Goal: Task Accomplishment & Management: Complete application form

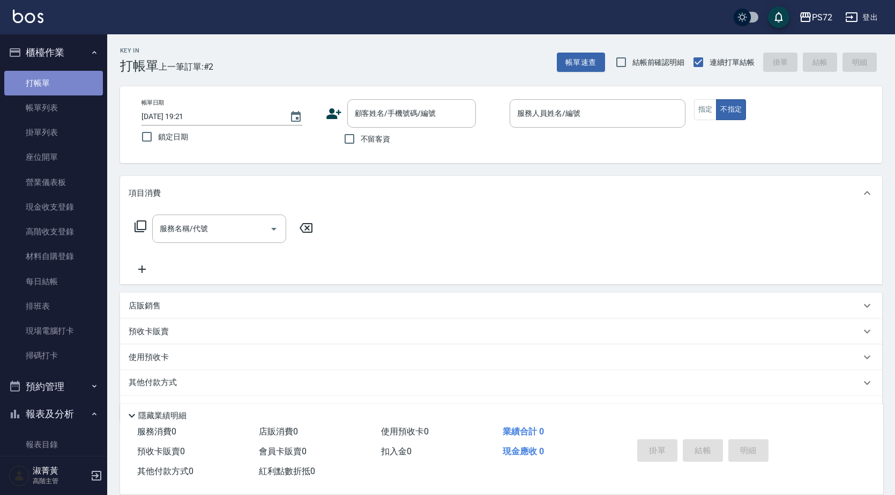
click at [77, 84] on link "打帳單" at bounding box center [53, 83] width 99 height 25
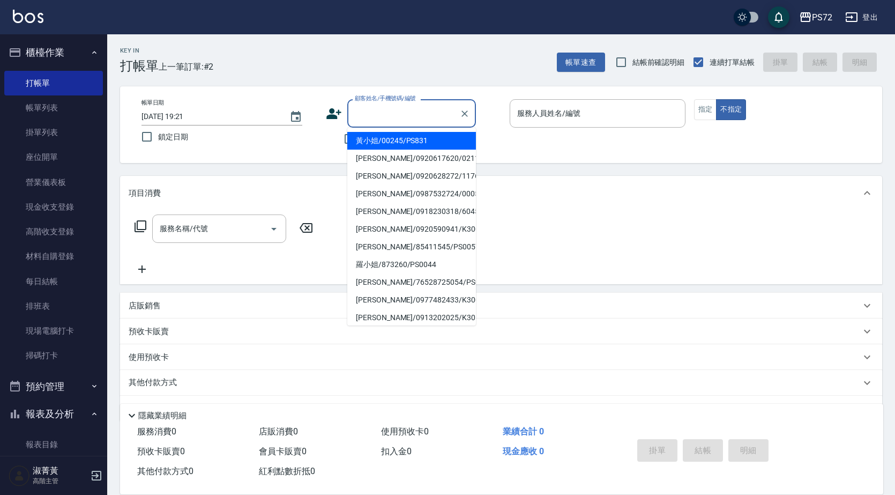
click at [368, 120] on input "顧客姓名/手機號碼/編號" at bounding box center [403, 113] width 103 height 19
click at [398, 176] on li "藍又青/0921419562/0109" at bounding box center [411, 176] width 129 height 18
type input "藍又青/0921419562/0109"
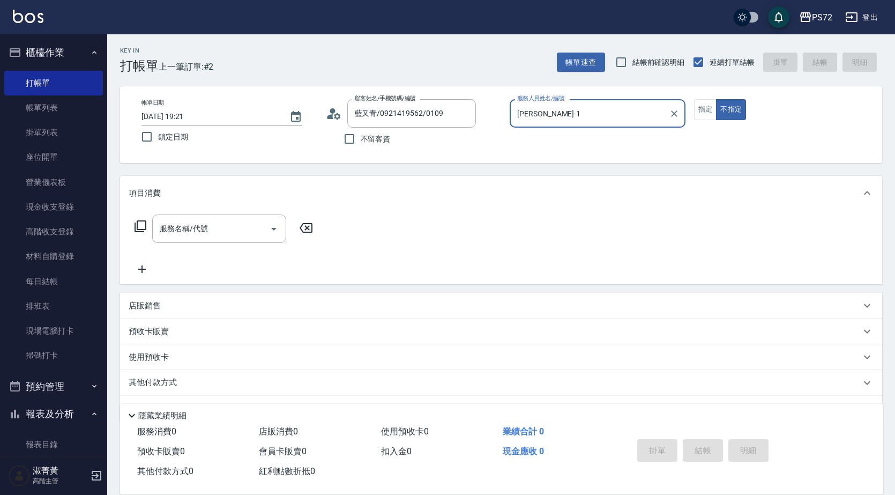
type input "[PERSON_NAME]-1"
click at [704, 103] on button "指定" at bounding box center [705, 109] width 23 height 21
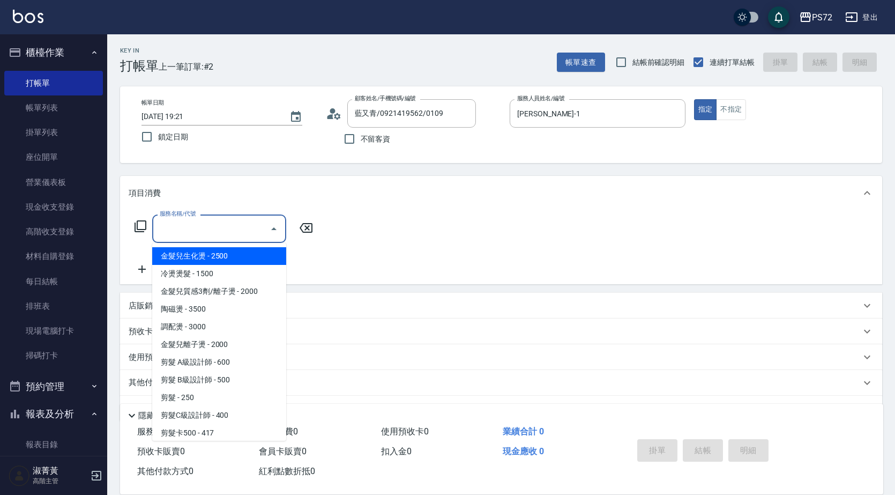
click at [220, 230] on input "服務名稱/代號" at bounding box center [211, 228] width 108 height 19
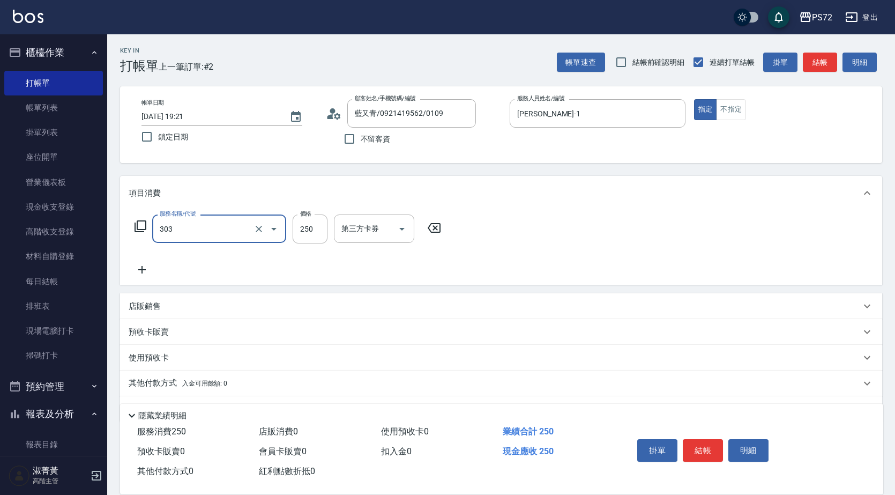
type input "剪髮(303)"
type input "400"
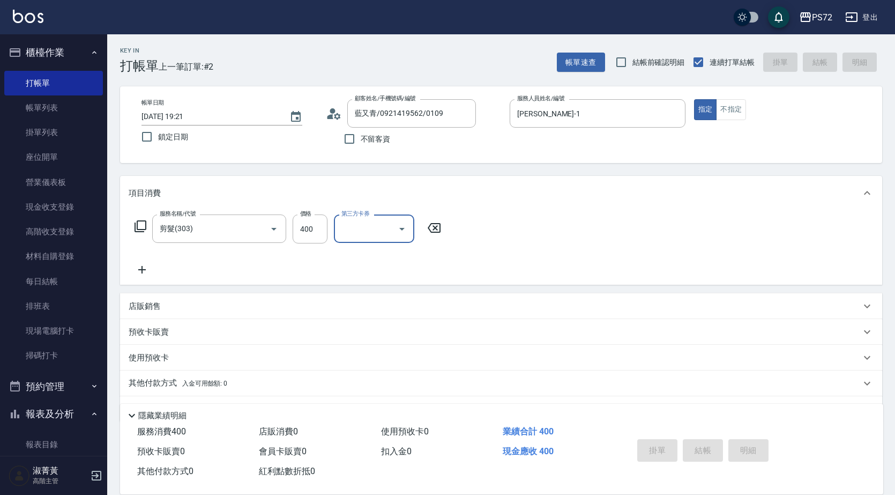
type input "[DATE] 20:05"
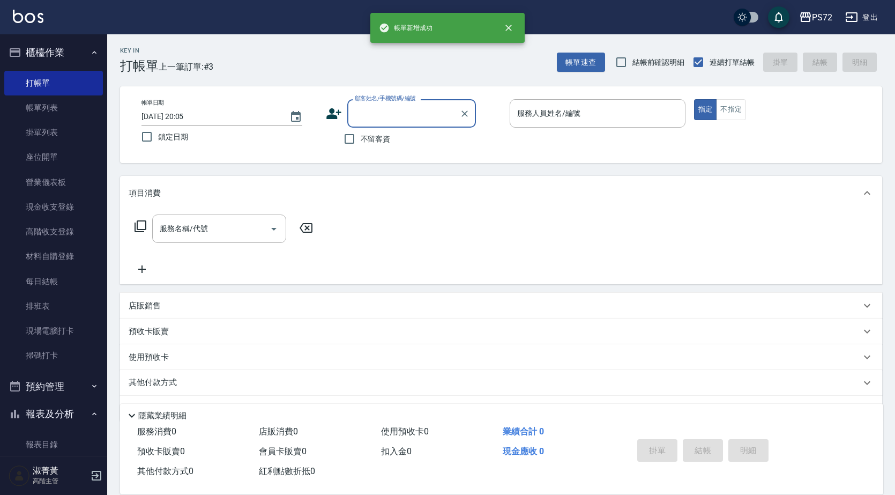
click at [365, 112] on input "顧客姓名/手機號碼/編號" at bounding box center [403, 113] width 103 height 19
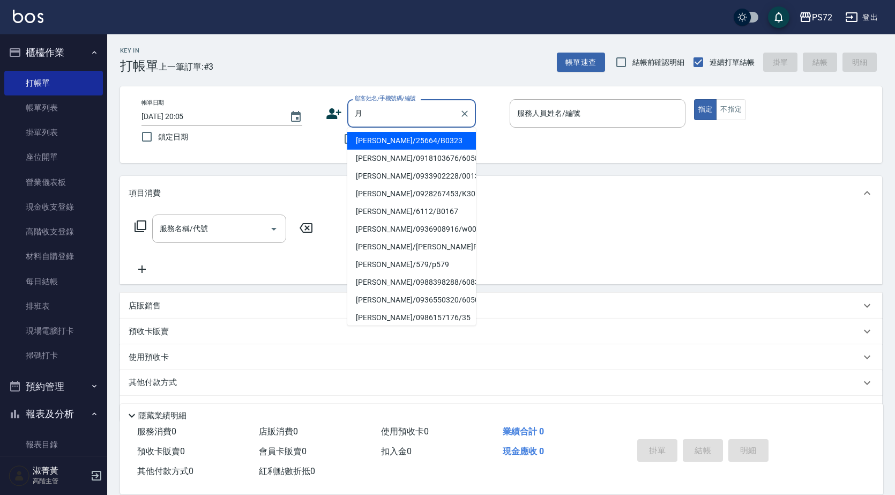
click at [395, 159] on li "[PERSON_NAME]/0918103676/6058" at bounding box center [411, 159] width 129 height 18
type input "[PERSON_NAME]/0918103676/6058"
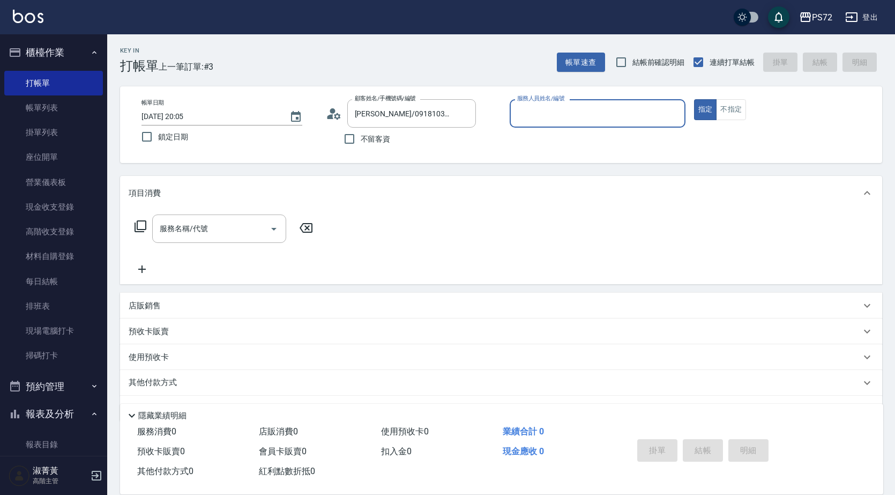
type input "[PERSON_NAME]-1"
click at [218, 233] on input "服務名稱/代號" at bounding box center [211, 228] width 108 height 19
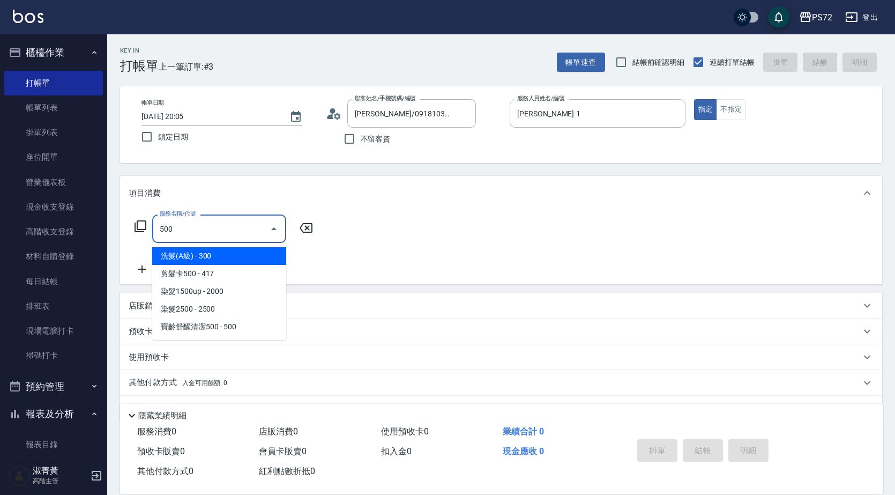
type input "洗髮(A級)(500)"
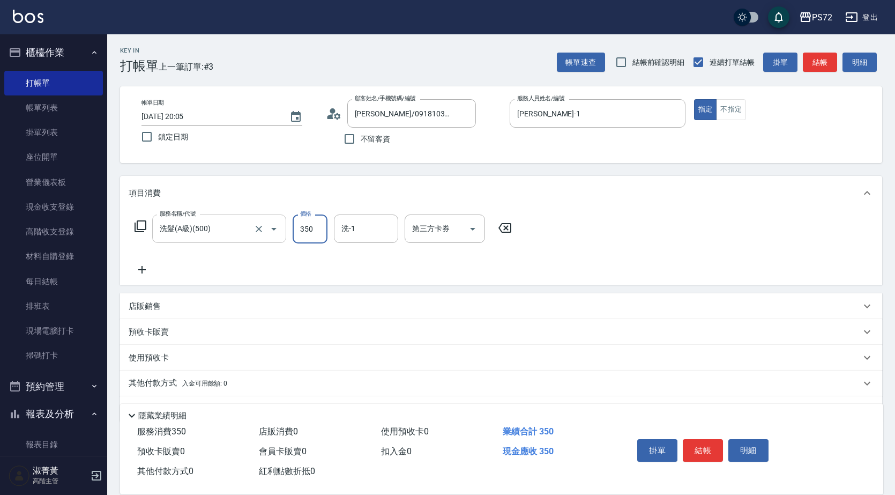
type input "350"
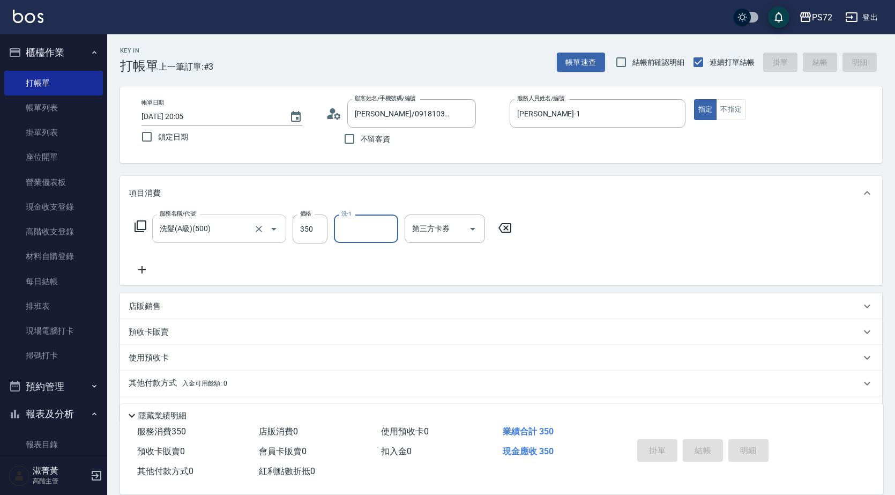
type input "[DATE] 20:06"
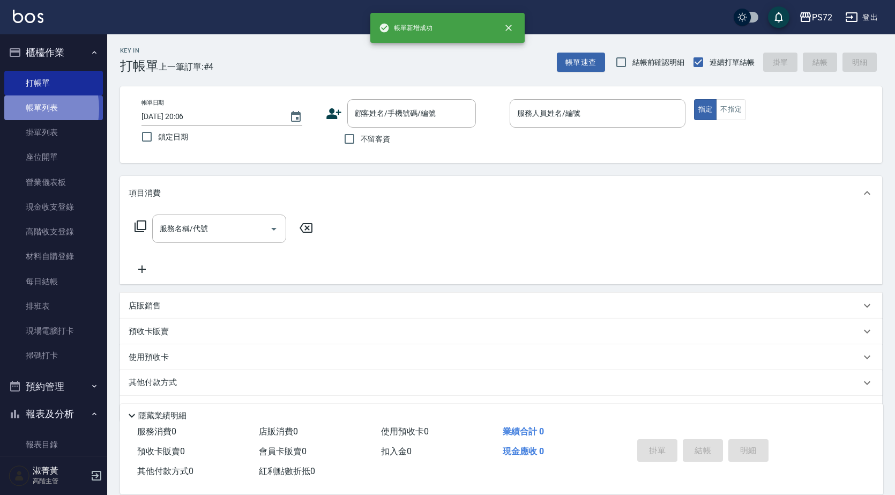
click at [25, 109] on link "帳單列表" at bounding box center [53, 107] width 99 height 25
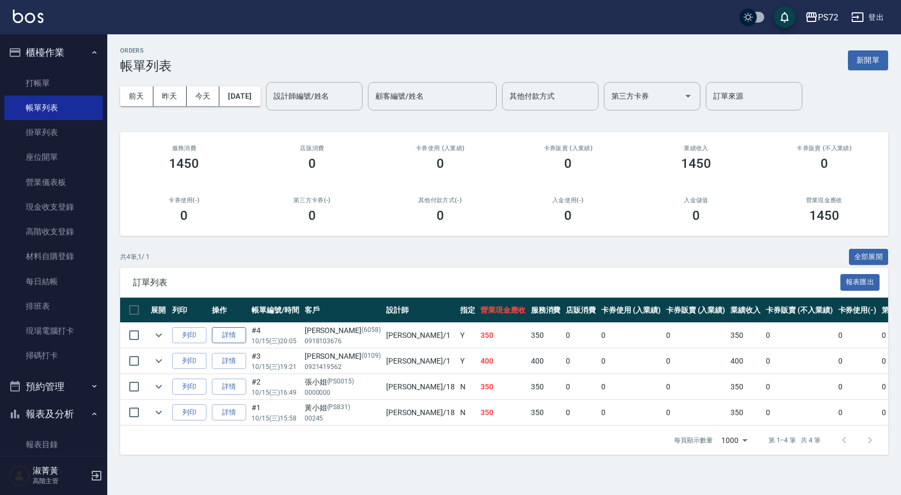
click at [239, 333] on link "詳情" at bounding box center [229, 335] width 34 height 17
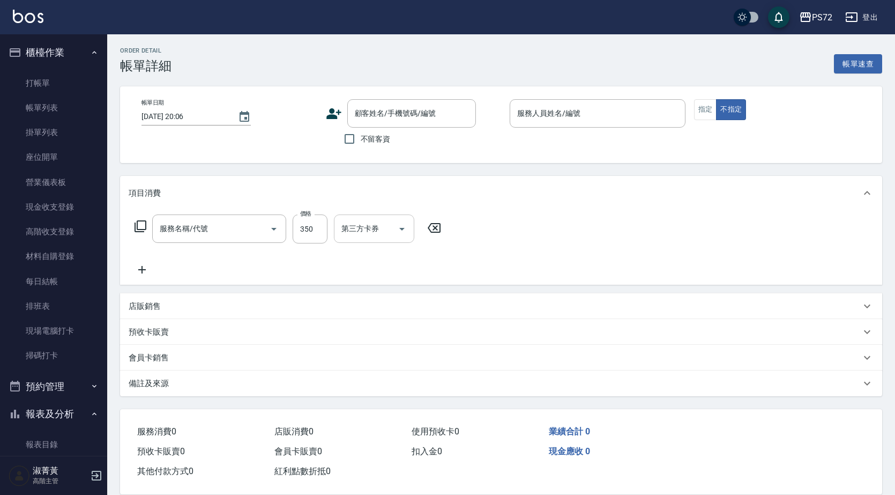
type input "[DATE] 20:05"
type input "[PERSON_NAME]-1"
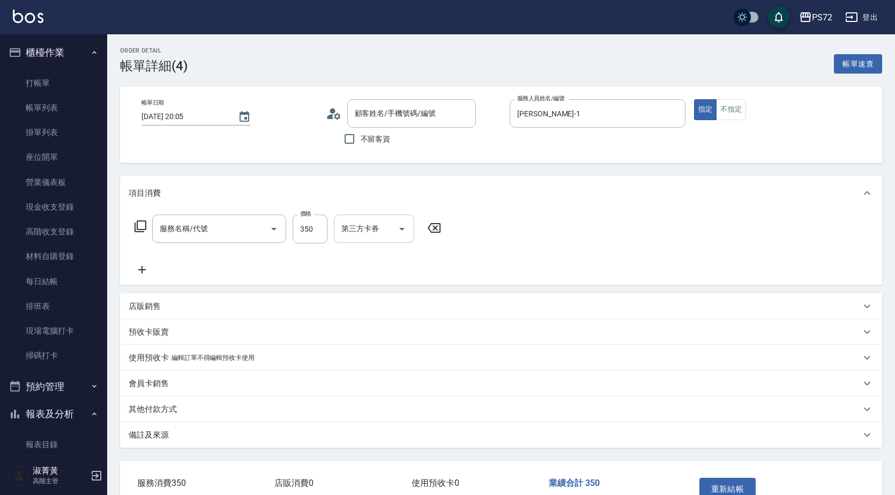
type input "洗髮(A級)(500)"
type input "[PERSON_NAME]/0918103676/6058"
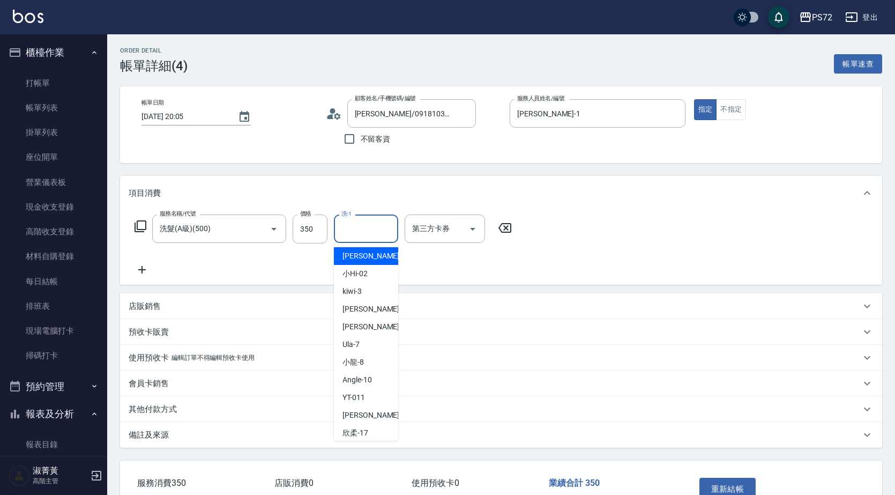
click at [380, 229] on input "洗-1" at bounding box center [366, 228] width 55 height 19
type input "[PERSON_NAME]-18"
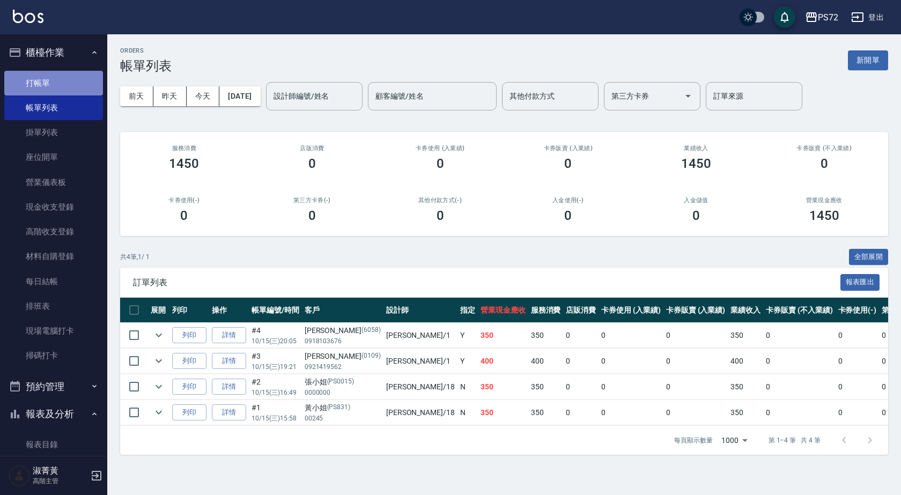
click at [54, 73] on link "打帳單" at bounding box center [53, 83] width 99 height 25
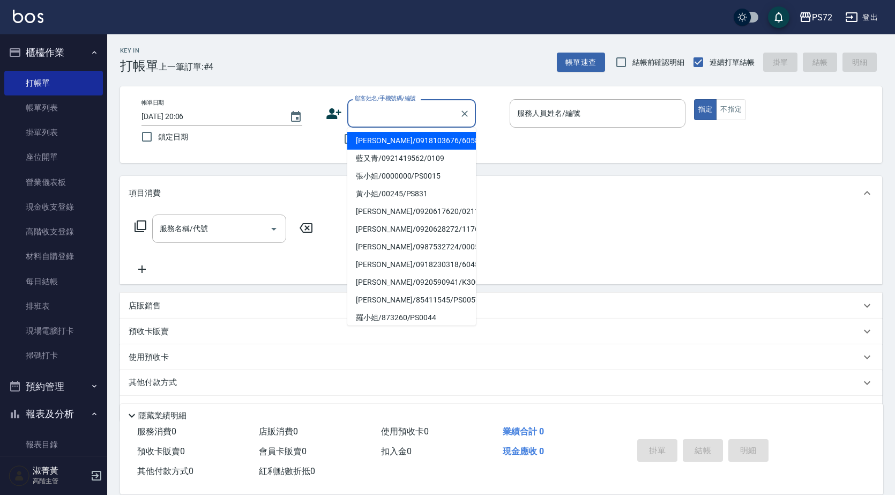
click at [388, 118] on input "顧客姓名/手機號碼/編號" at bounding box center [403, 113] width 103 height 19
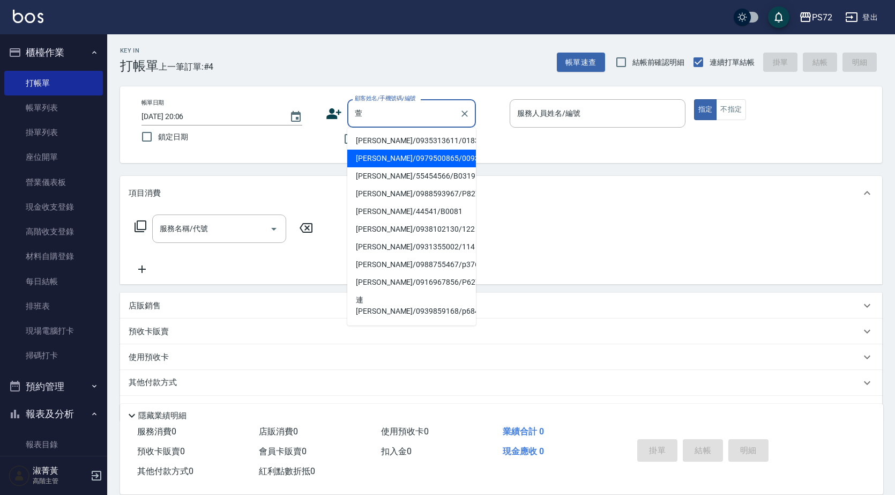
click at [394, 155] on li "[PERSON_NAME]/0979500865/0093" at bounding box center [411, 159] width 129 height 18
type input "[PERSON_NAME]/0979500865/0093"
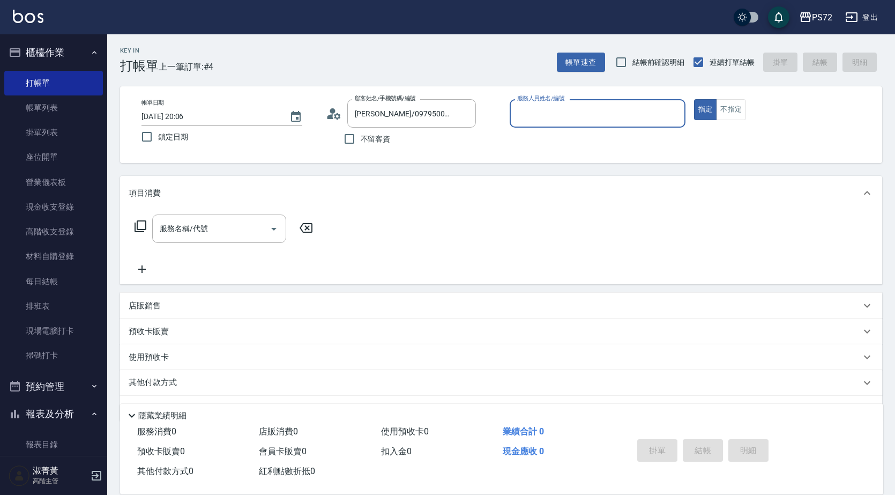
type input "[PERSON_NAME]-1"
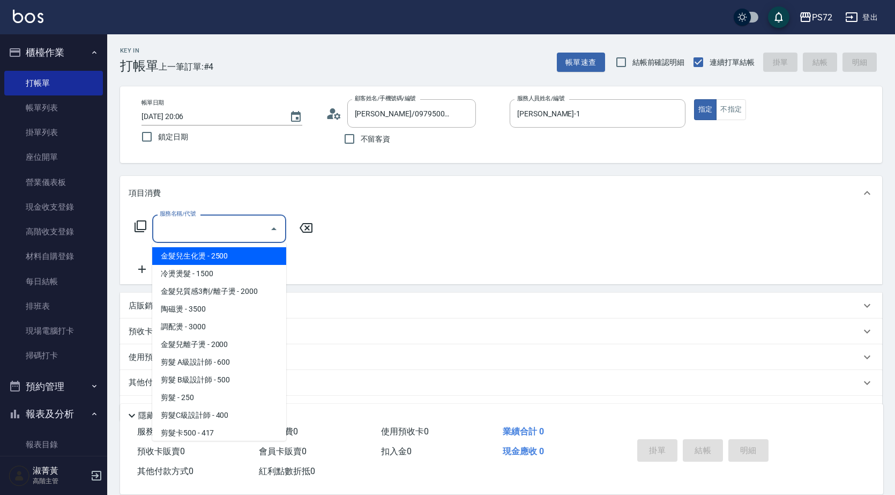
click at [237, 225] on input "服務名稱/代號" at bounding box center [211, 228] width 108 height 19
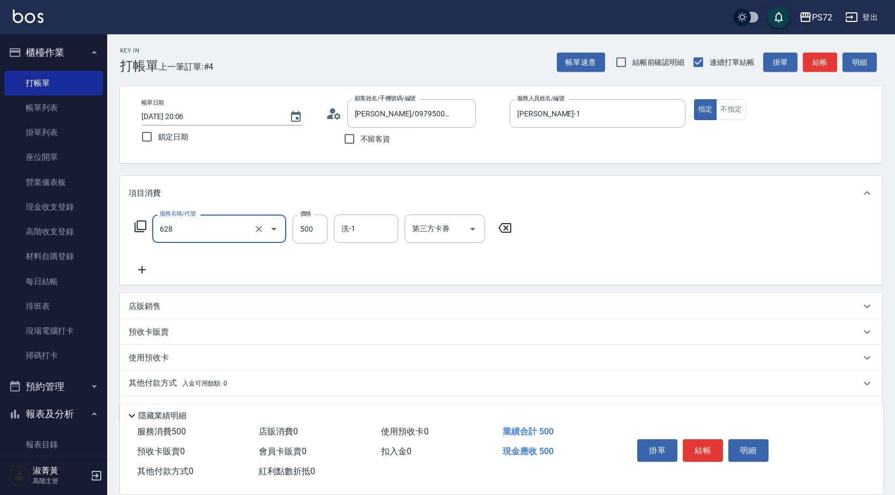
type input "寶齡舒醒清潔500(628)"
type input "600"
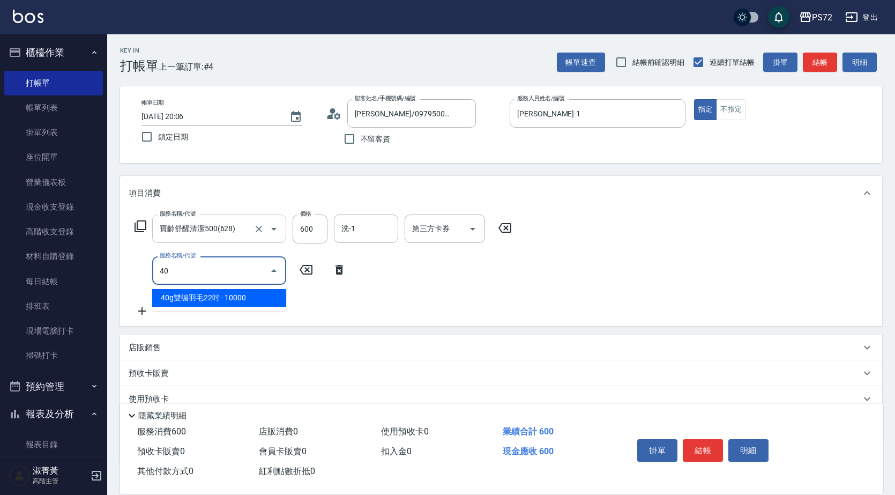
type input "401"
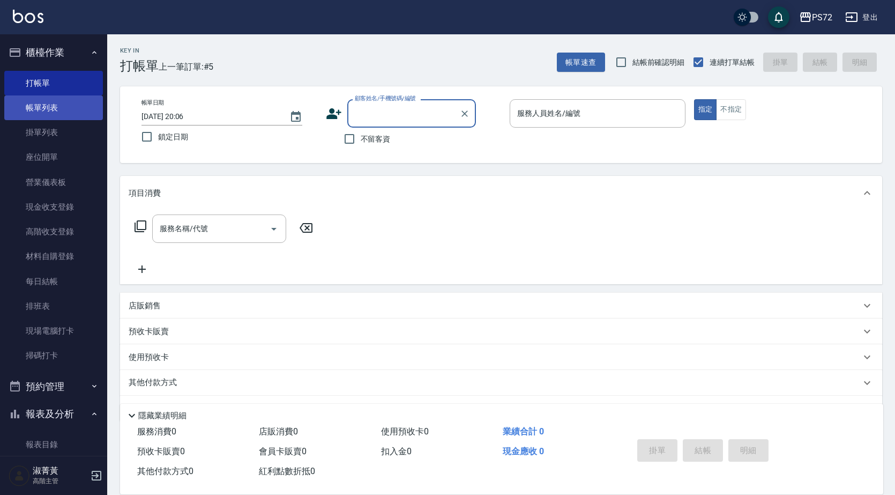
click at [63, 104] on link "帳單列表" at bounding box center [53, 107] width 99 height 25
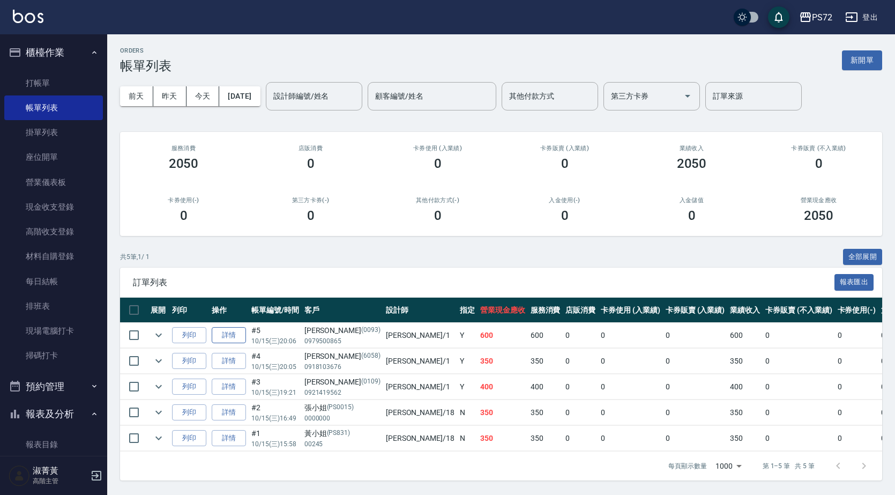
click at [218, 337] on link "詳情" at bounding box center [229, 335] width 34 height 17
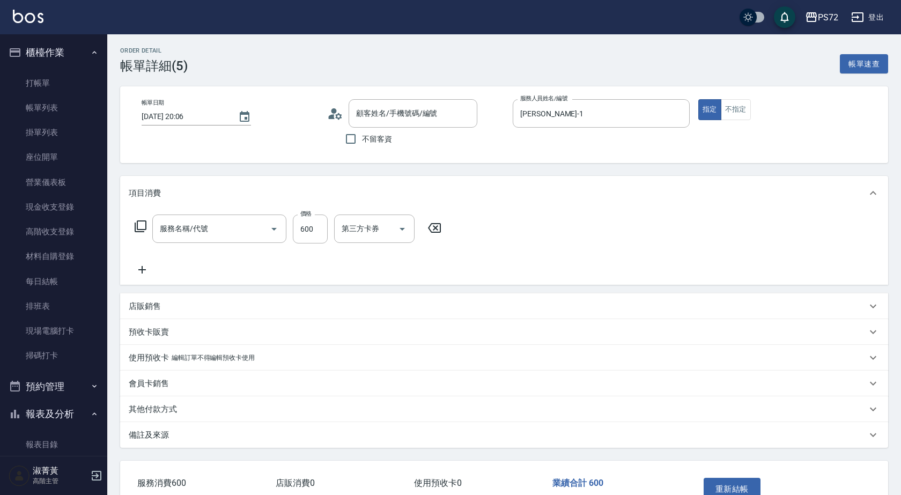
type input "[PERSON_NAME]-1"
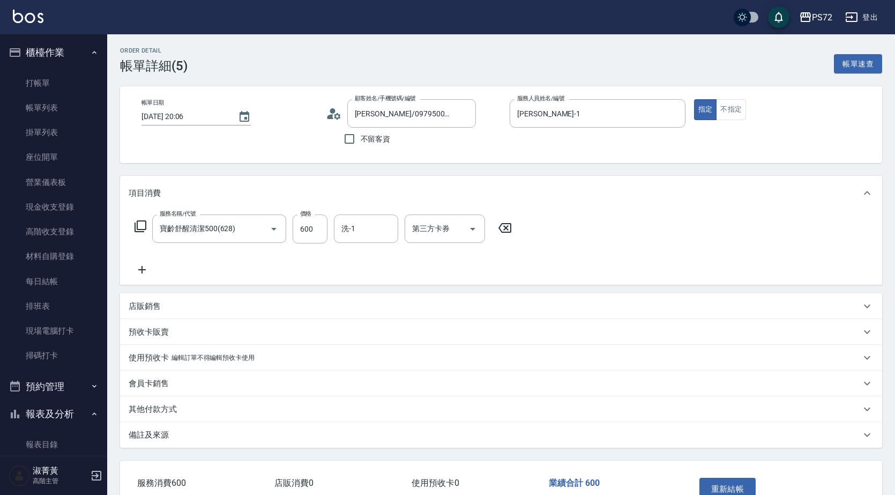
type input "[PERSON_NAME]/0979500865/0093"
type input "寶齡舒醒清潔500(628)"
click at [26, 79] on link "打帳單" at bounding box center [53, 83] width 99 height 25
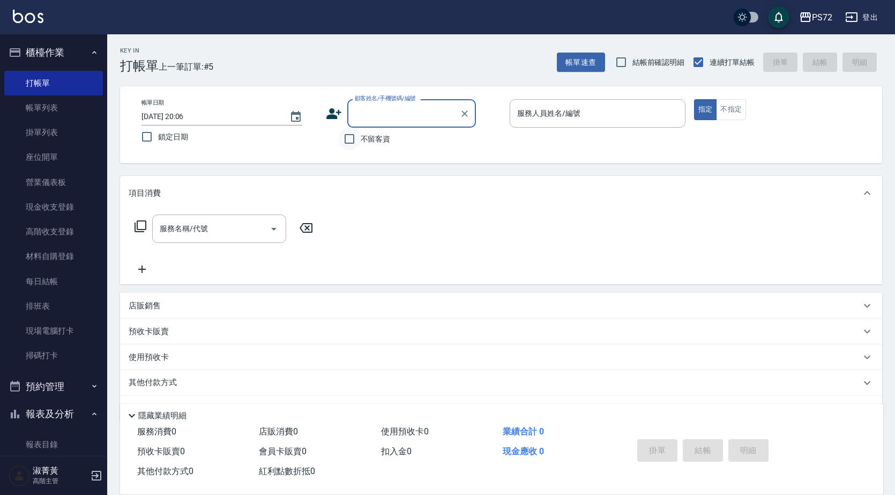
click at [349, 137] on input "不留客資" at bounding box center [349, 139] width 23 height 23
checkbox input "true"
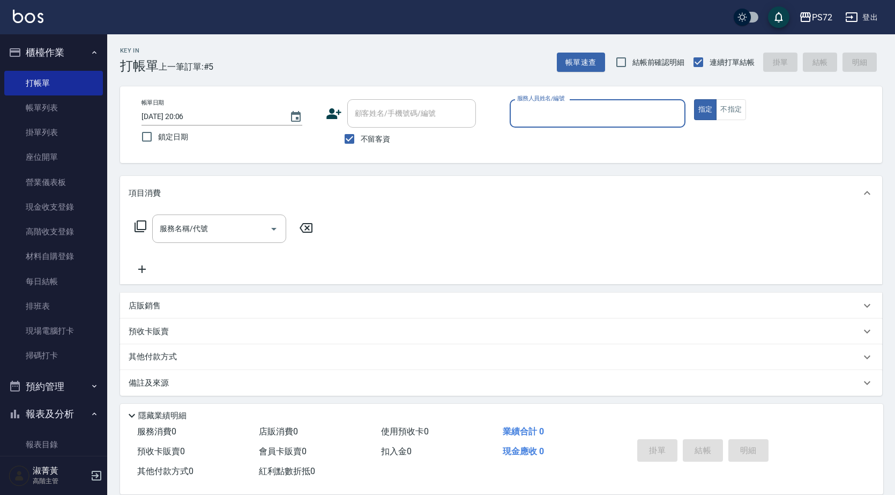
click at [679, 109] on input "服務人員姓名/編號" at bounding box center [598, 113] width 166 height 19
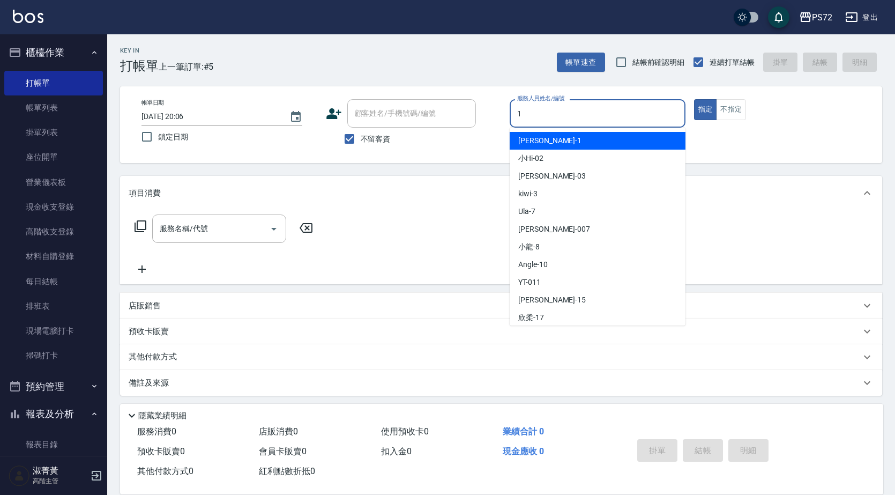
type input "1"
type button "true"
type input "[PERSON_NAME]-1"
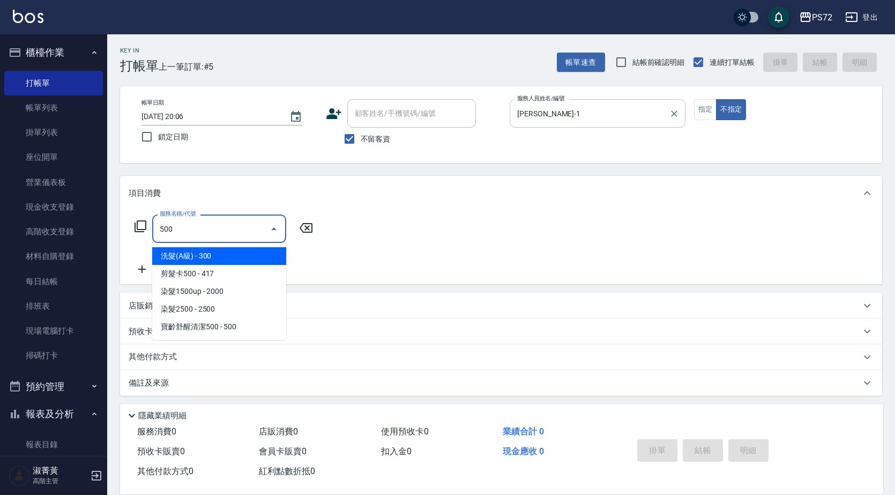
type input "洗髮(A級)(500)"
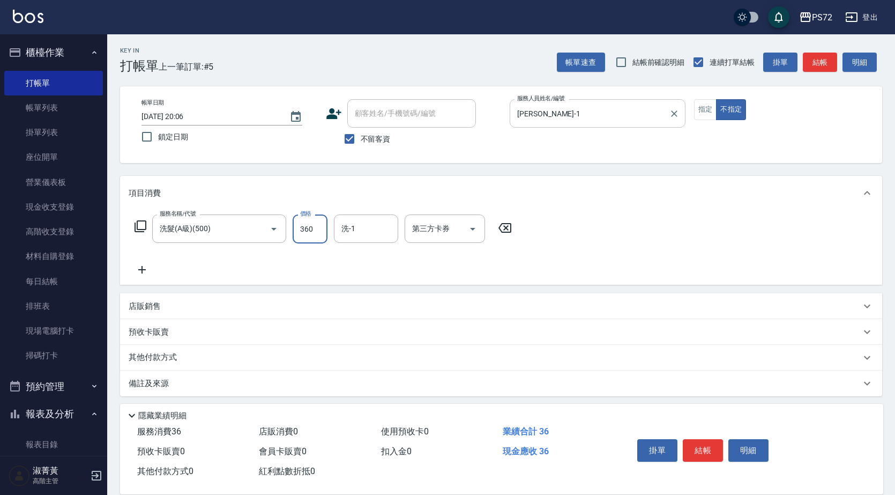
type input "360"
type input "[PERSON_NAME]-18"
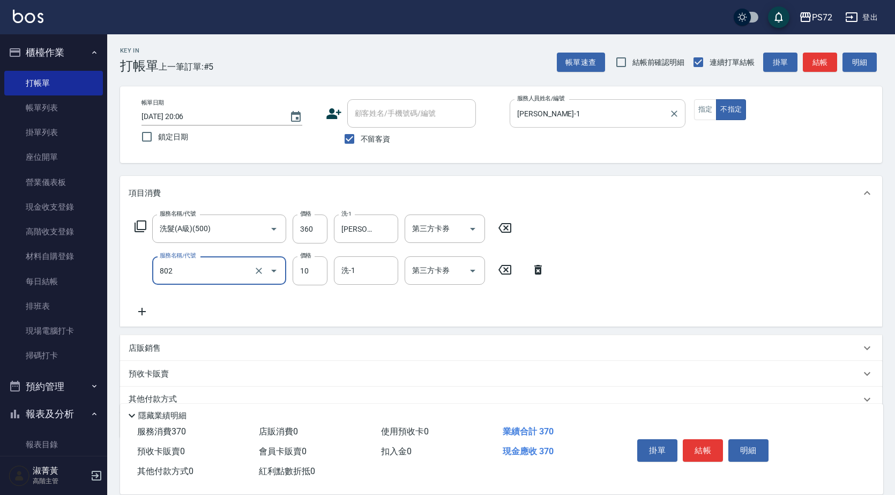
type input "潤絲(802)"
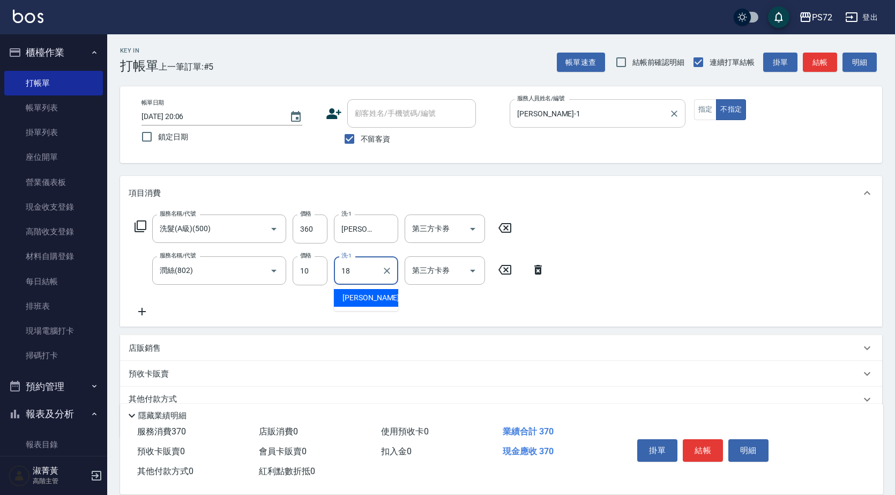
type input "[PERSON_NAME]-18"
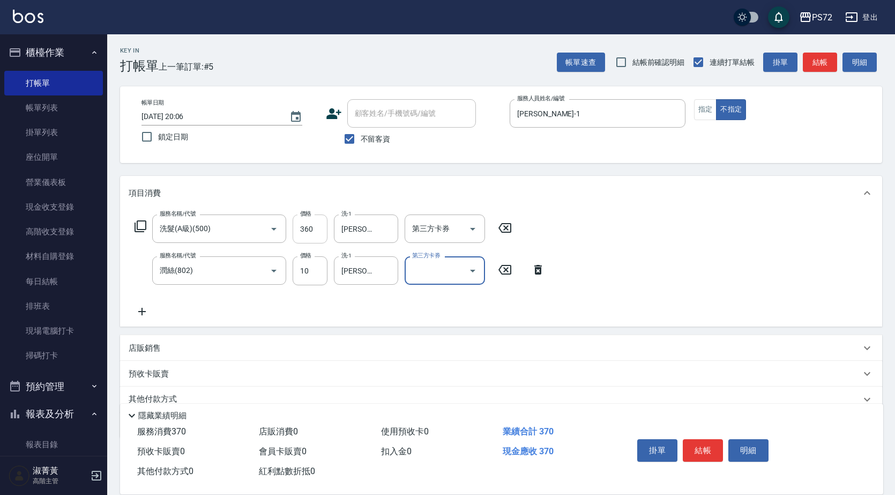
click at [301, 226] on input "360" at bounding box center [310, 228] width 35 height 29
type input "350"
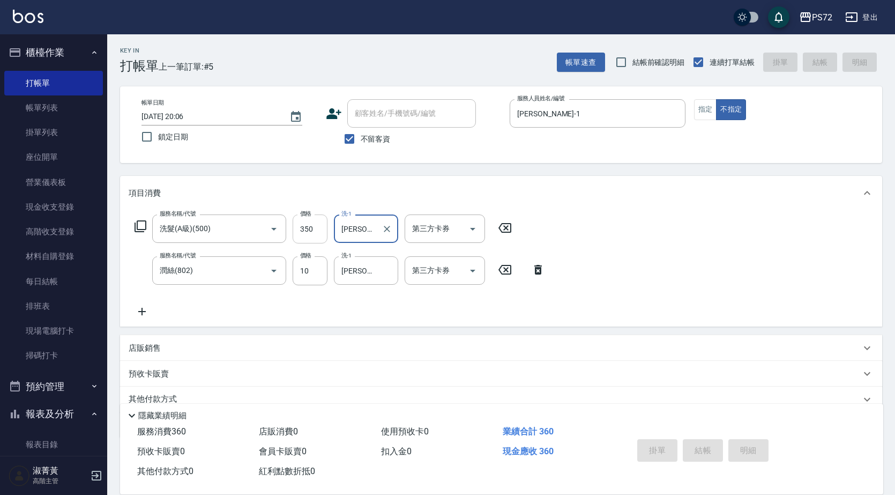
type input "[DATE] 20:07"
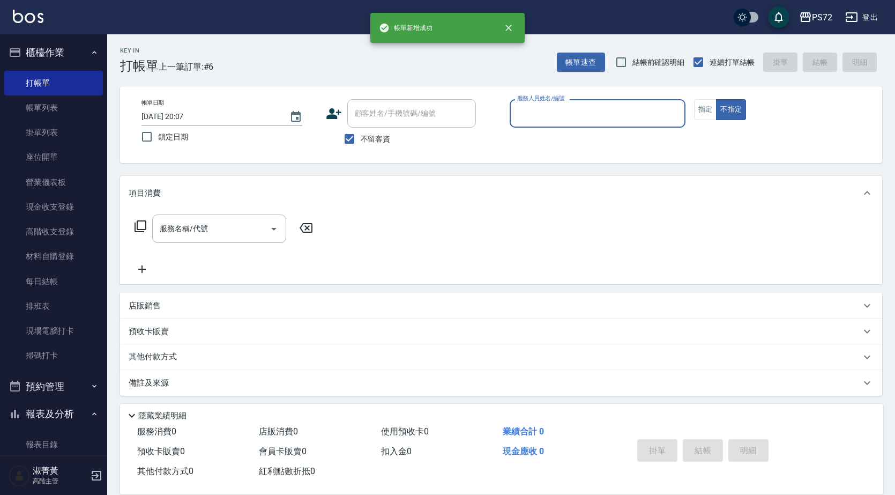
click at [630, 116] on input "服務人員姓名/編號" at bounding box center [598, 113] width 166 height 19
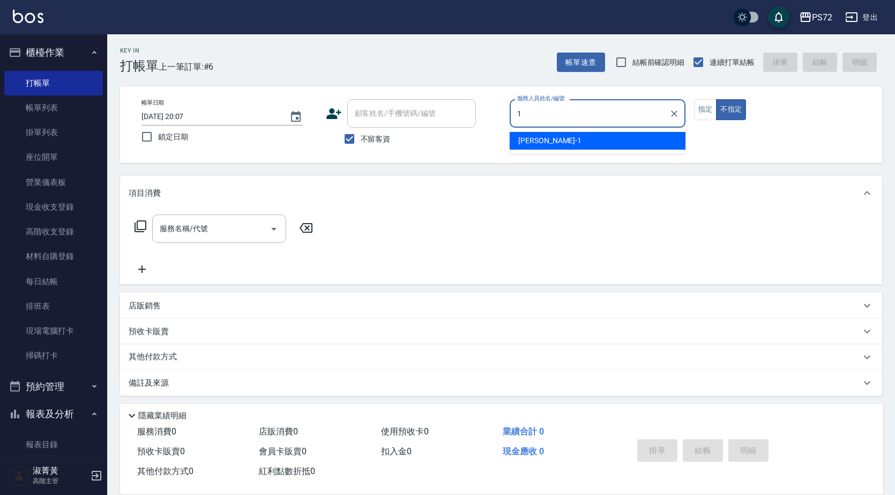
type input "1"
type button "false"
type input "[PERSON_NAME]-1"
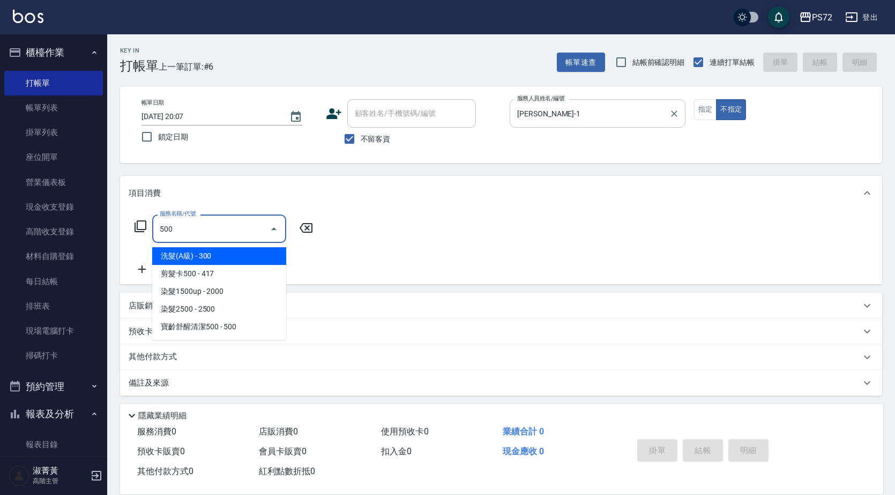
type input "洗髮(A級)(500)"
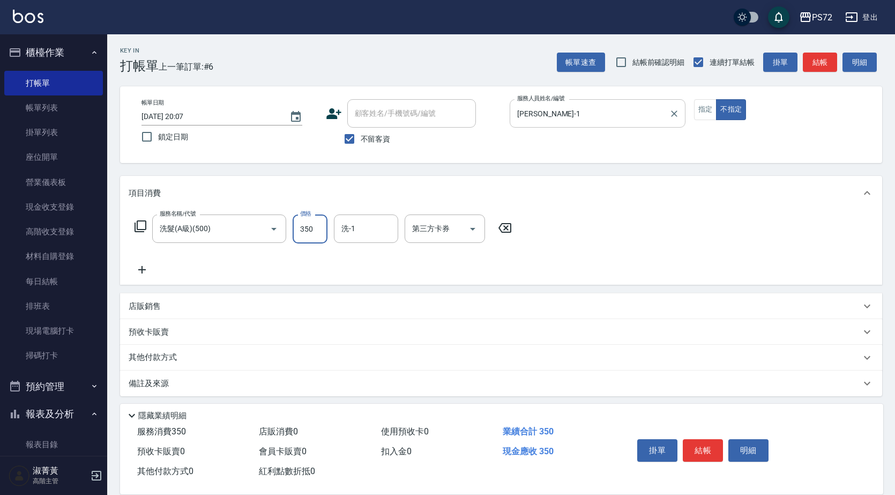
type input "350"
type input "[PERSON_NAME]-18"
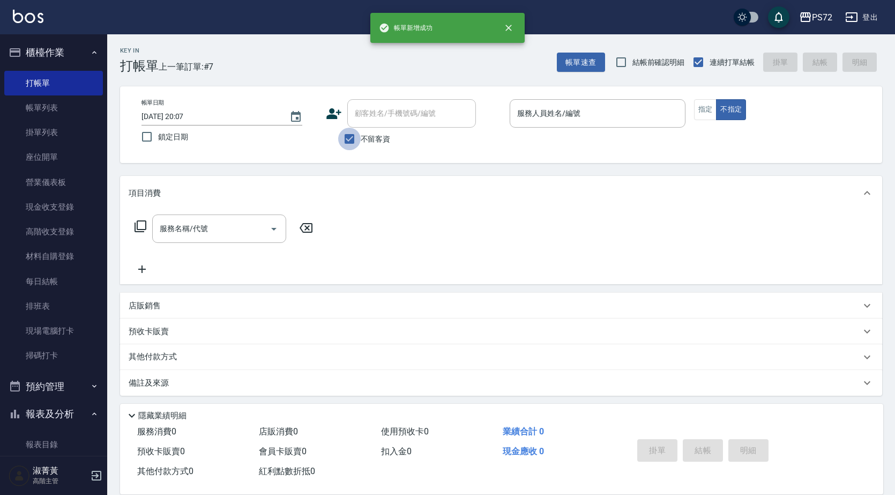
click at [357, 141] on input "不留客資" at bounding box center [349, 139] width 23 height 23
checkbox input "false"
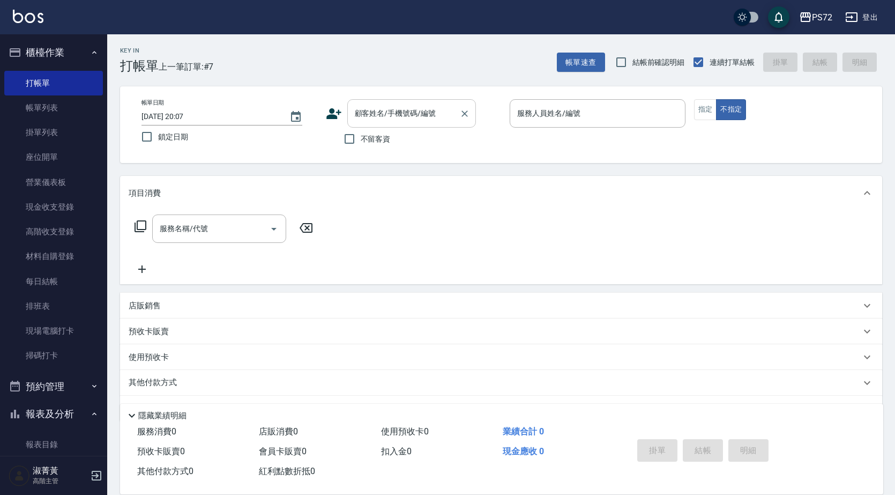
click at [383, 108] on input "顧客姓名/手機號碼/編號" at bounding box center [403, 113] width 103 height 19
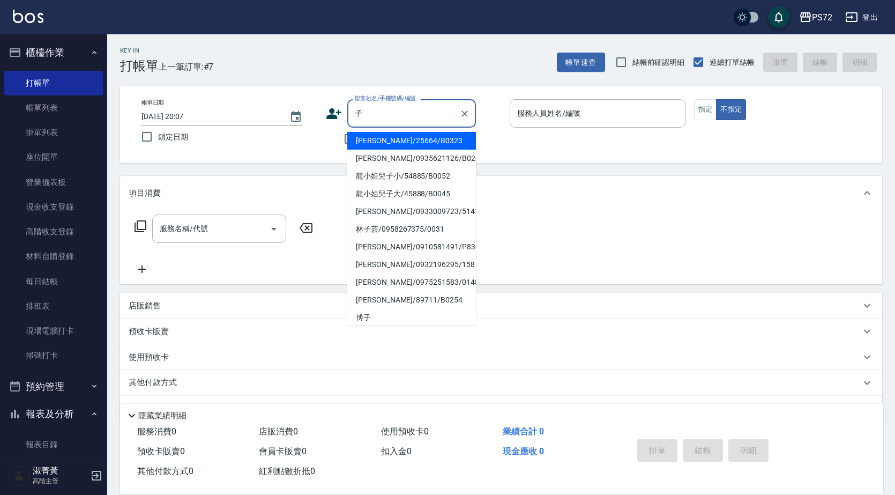
click at [381, 225] on li "林子芸/0958267375/0031" at bounding box center [411, 229] width 129 height 18
type input "林子芸/0958267375/0031"
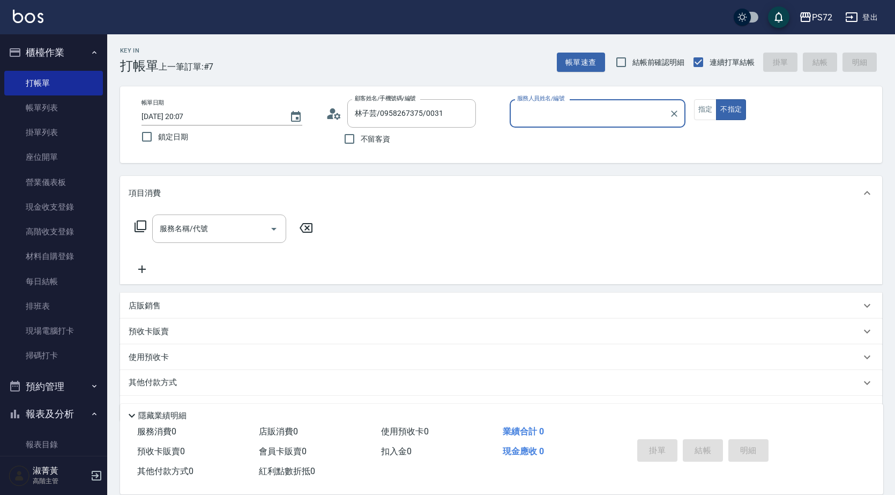
type input "[PERSON_NAME]-1"
click at [706, 107] on button "指定" at bounding box center [705, 109] width 23 height 21
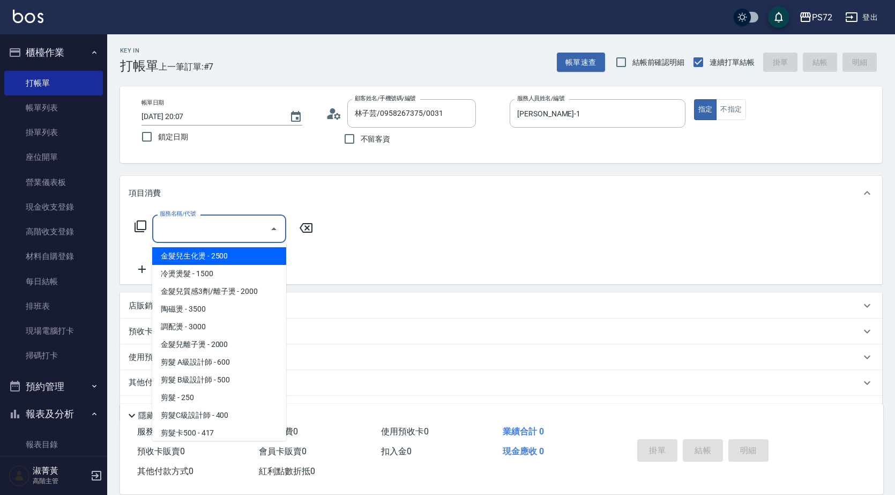
click at [195, 227] on input "服務名稱/代號" at bounding box center [211, 228] width 108 height 19
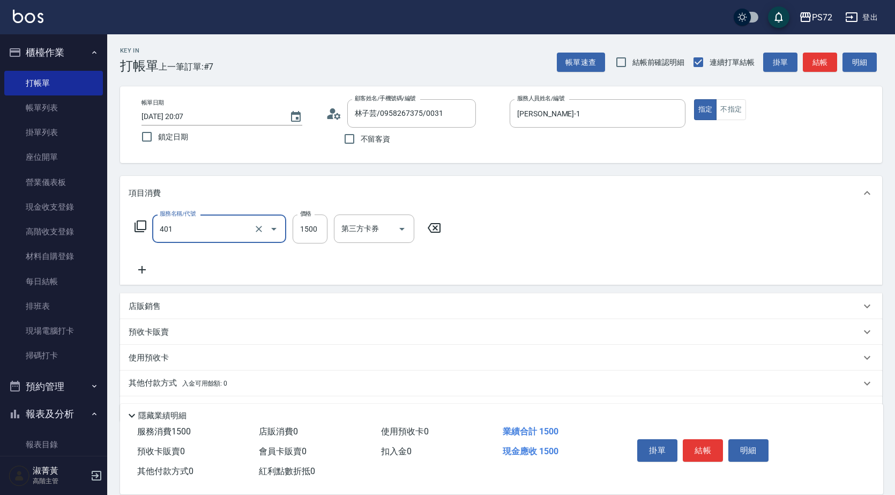
type input "染髮(401)"
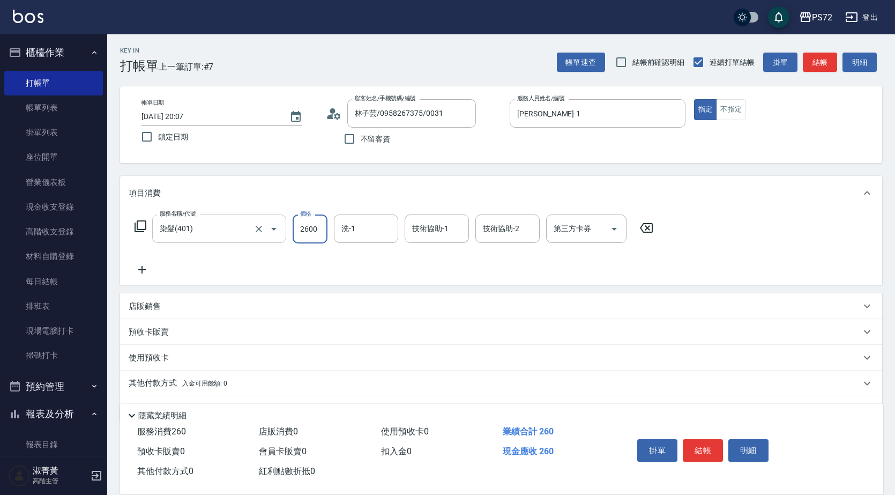
type input "2600"
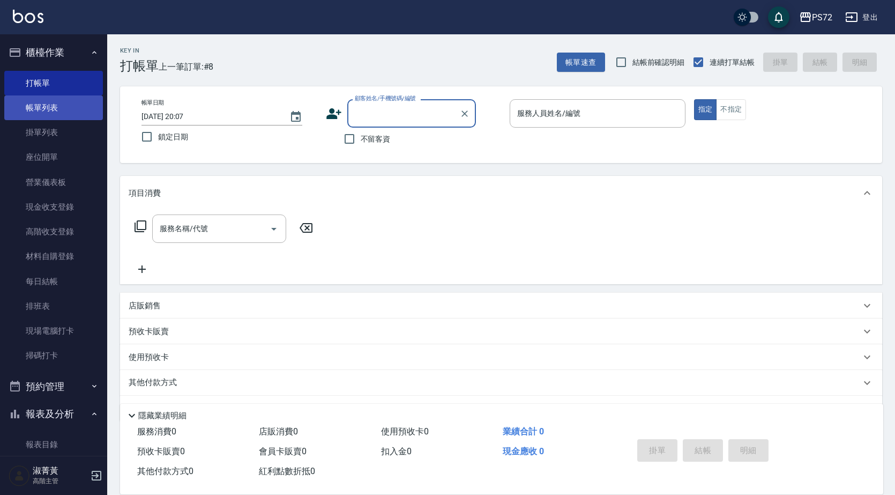
click at [57, 106] on link "帳單列表" at bounding box center [53, 107] width 99 height 25
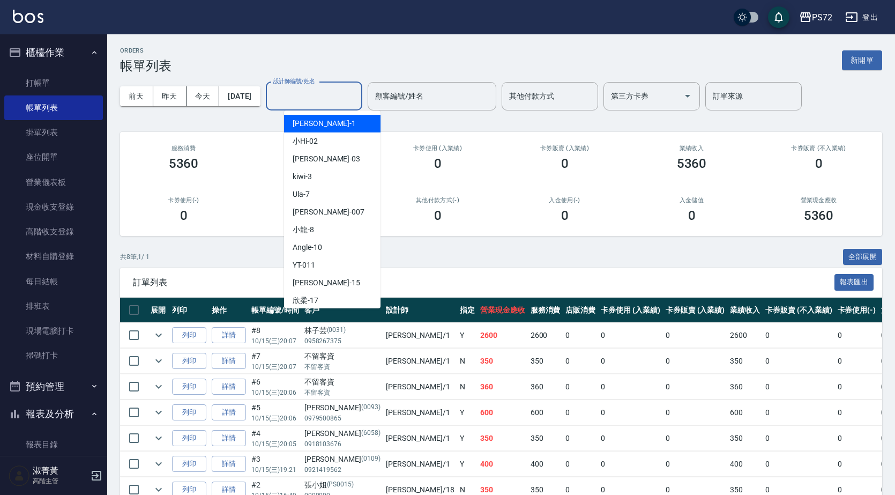
click at [343, 100] on input "設計師編號/姓名" at bounding box center [314, 96] width 87 height 19
click at [334, 119] on div "[PERSON_NAME] -1" at bounding box center [332, 124] width 97 height 18
type input "[PERSON_NAME]-1"
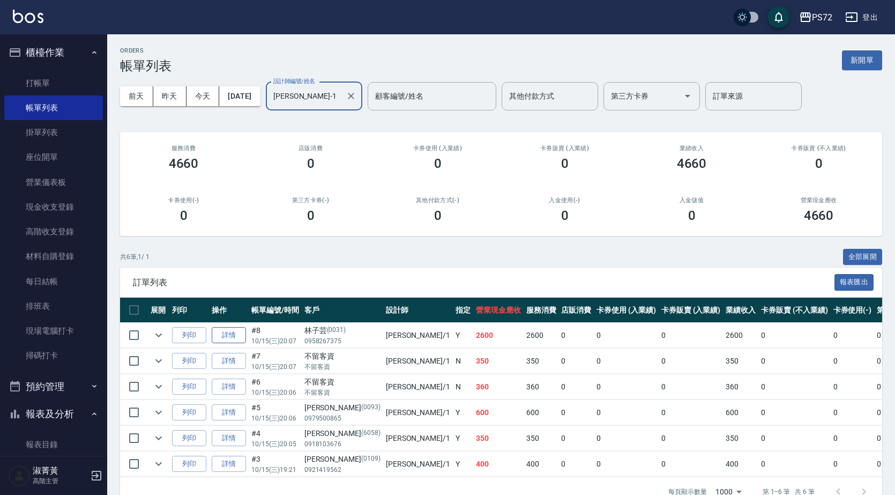
click at [226, 337] on link "詳情" at bounding box center [229, 335] width 34 height 17
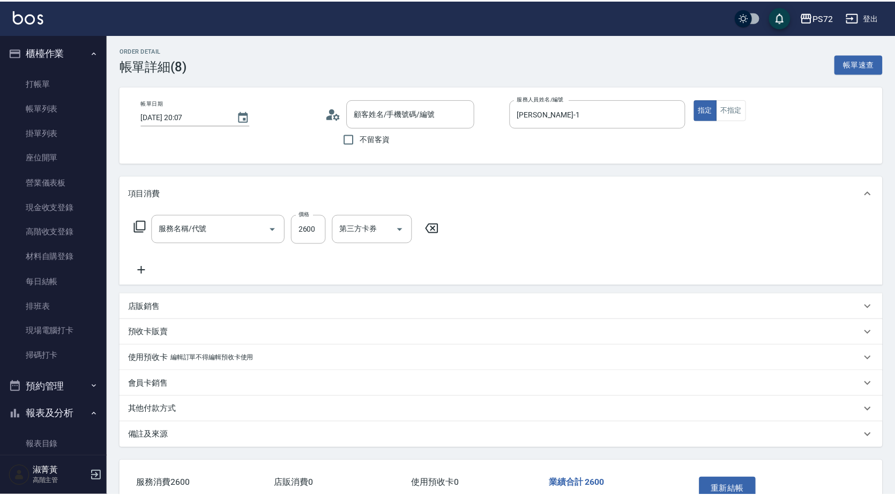
type input "[PERSON_NAME]-1"
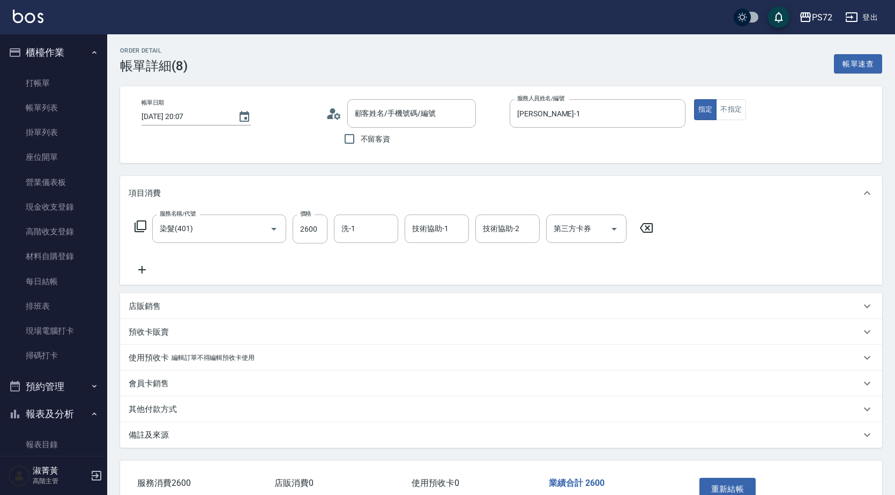
type input "染髮(401)"
type input "林子芸/0958267375/0031"
click at [308, 227] on input "2600" at bounding box center [310, 228] width 35 height 29
type input "4100"
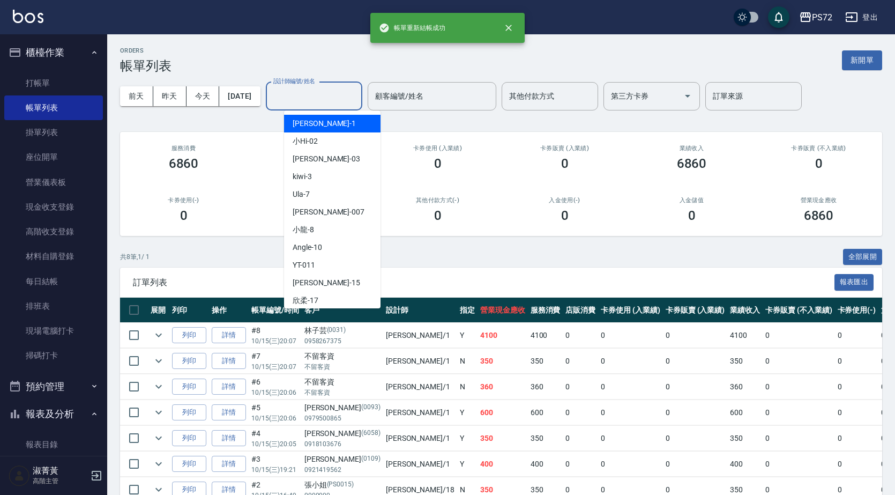
click at [332, 104] on input "設計師編號/姓名" at bounding box center [314, 96] width 87 height 19
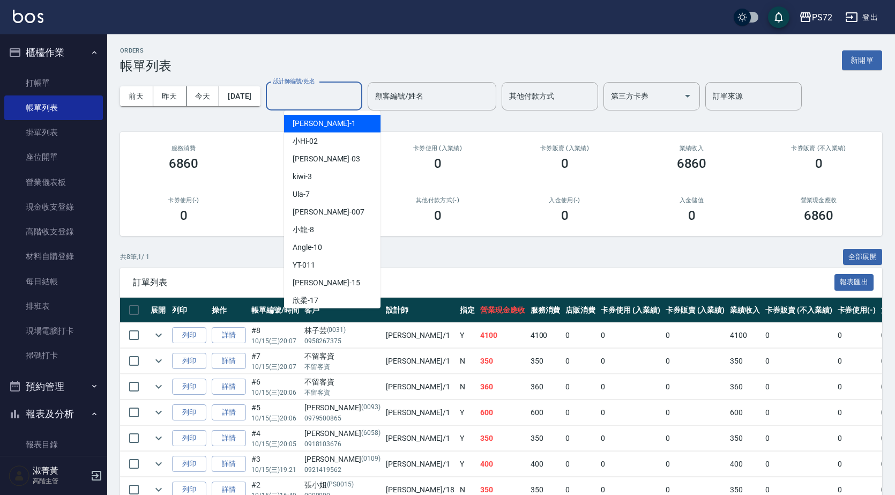
click at [320, 121] on div "[PERSON_NAME] -1" at bounding box center [332, 124] width 97 height 18
type input "[PERSON_NAME]-1"
